Goal: Information Seeking & Learning: Learn about a topic

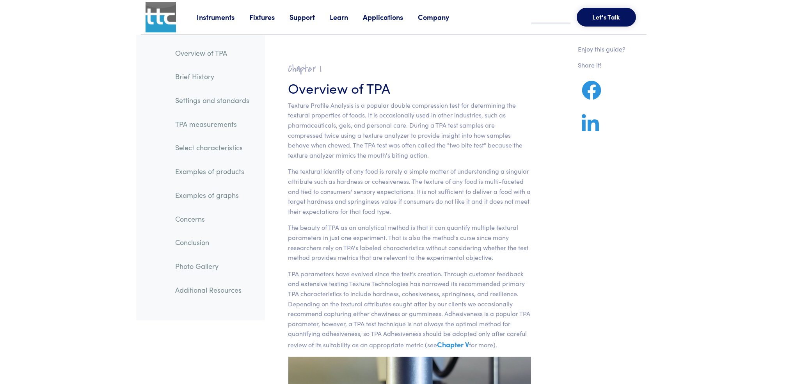
click at [197, 196] on link "Examples of graphs" at bounding box center [212, 195] width 87 height 18
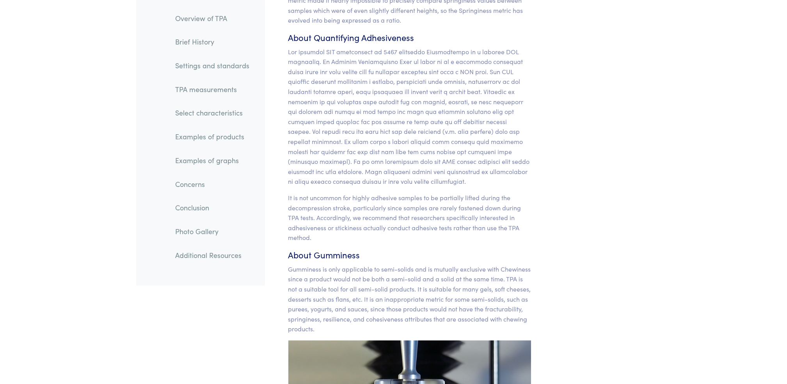
scroll to position [9877, 0]
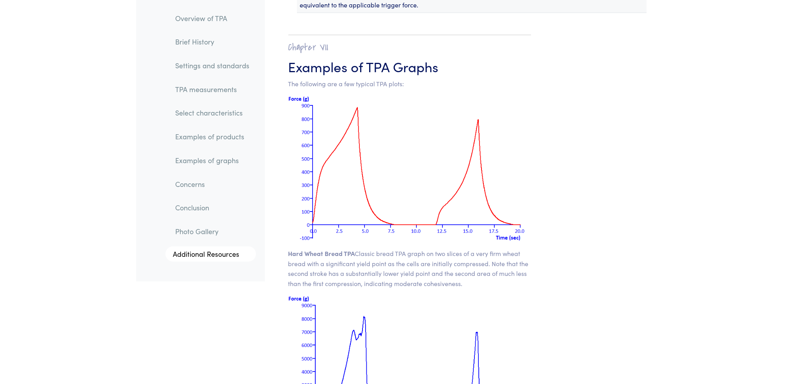
click at [209, 129] on link "Examples of products" at bounding box center [212, 137] width 87 height 18
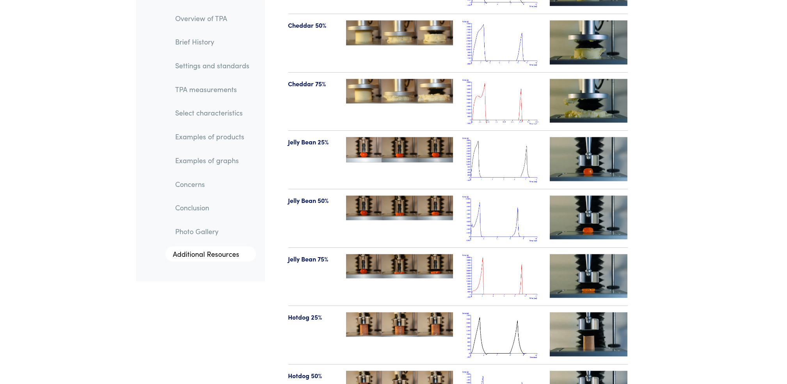
scroll to position [8572, 0]
